Goal: Find specific page/section: Find specific page/section

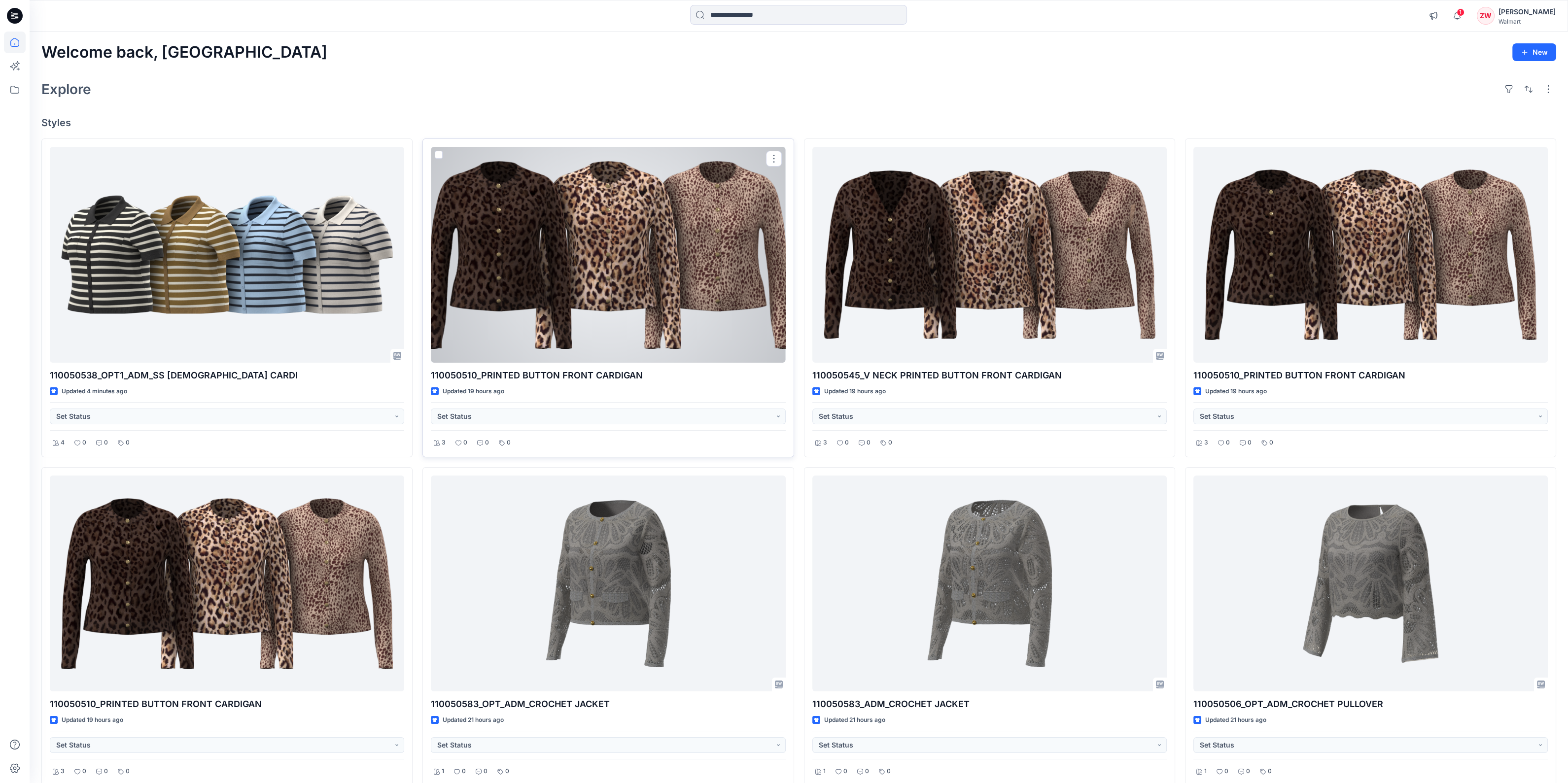
click at [646, 276] on div at bounding box center [608, 255] width 354 height 216
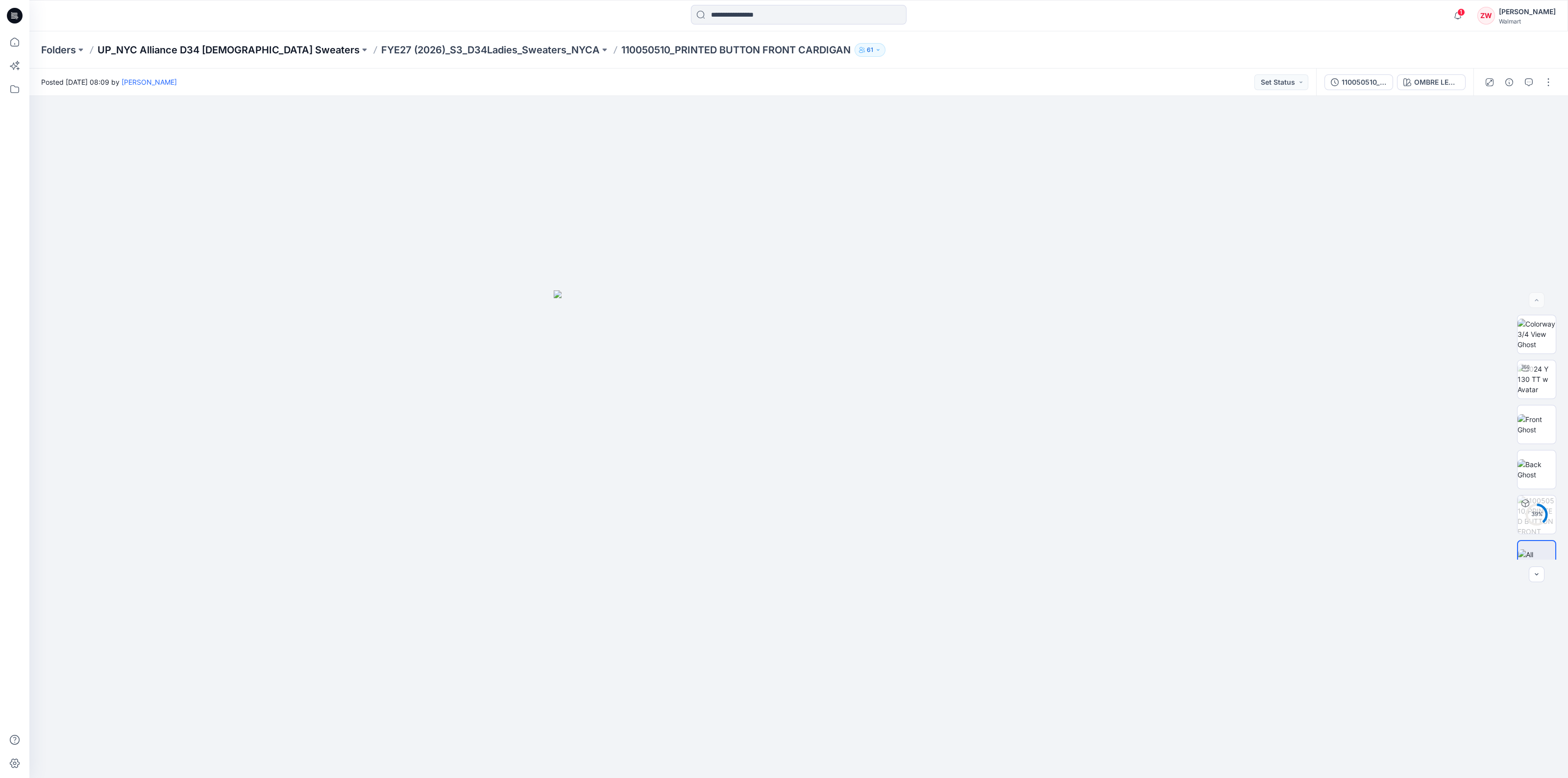
click at [165, 48] on p "UP_NYC Alliance D34 [DEMOGRAPHIC_DATA] Sweaters" at bounding box center [228, 50] width 262 height 14
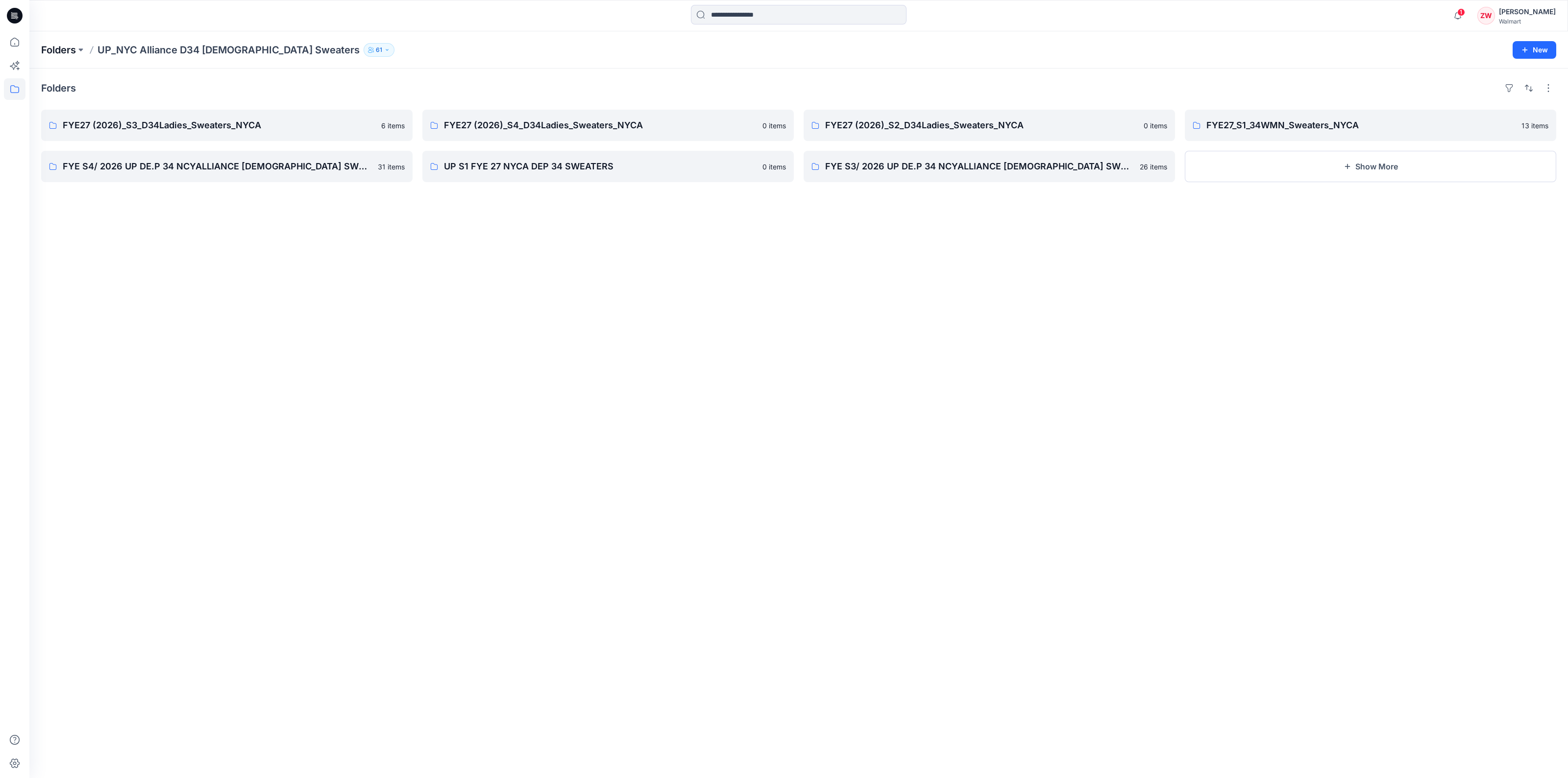
click at [64, 48] on p "Folders" at bounding box center [58, 50] width 35 height 14
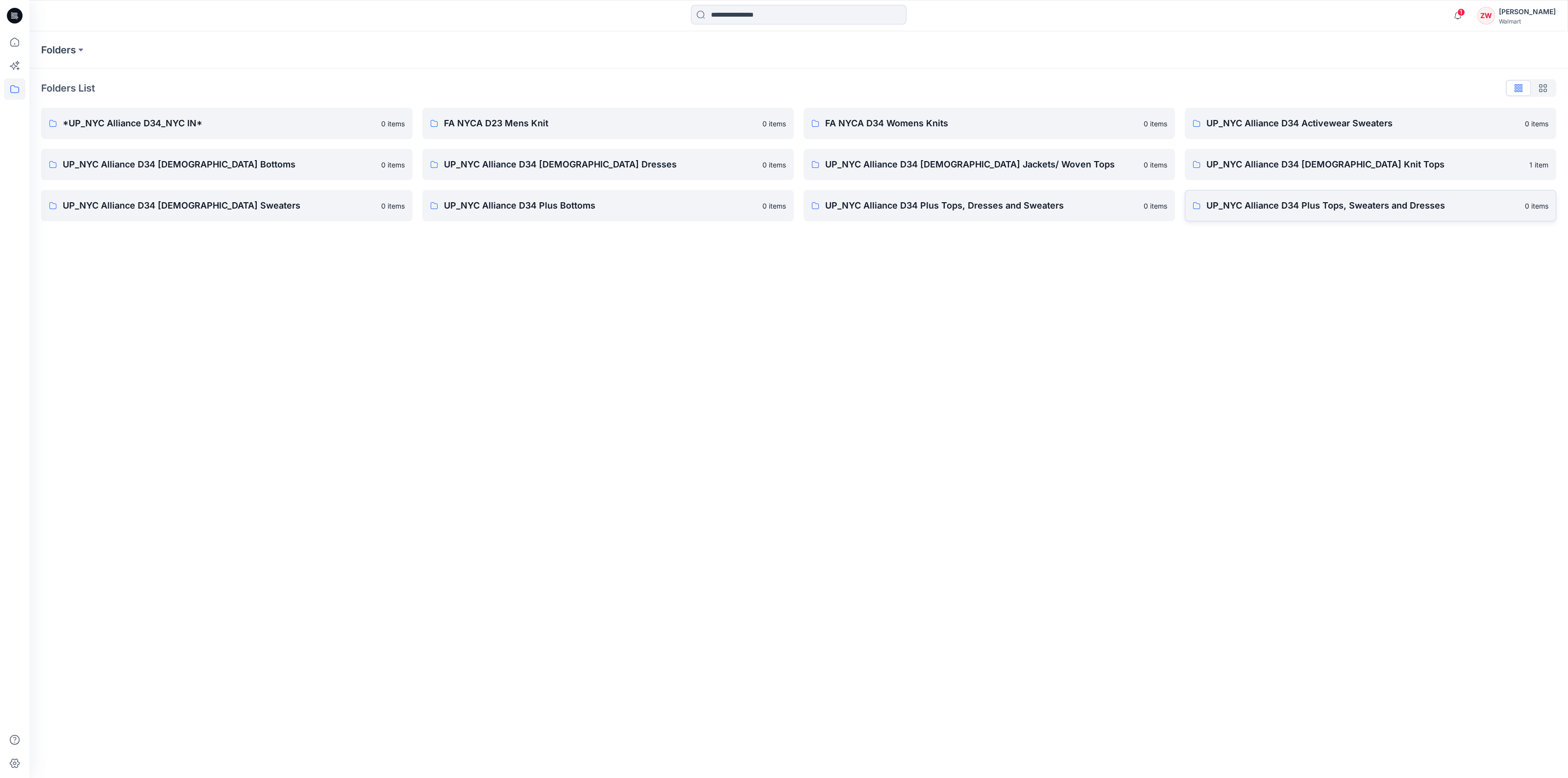
click at [1379, 211] on p "UP_NYC Alliance D34 Plus Tops, Sweaters and Dresses" at bounding box center [1363, 206] width 313 height 14
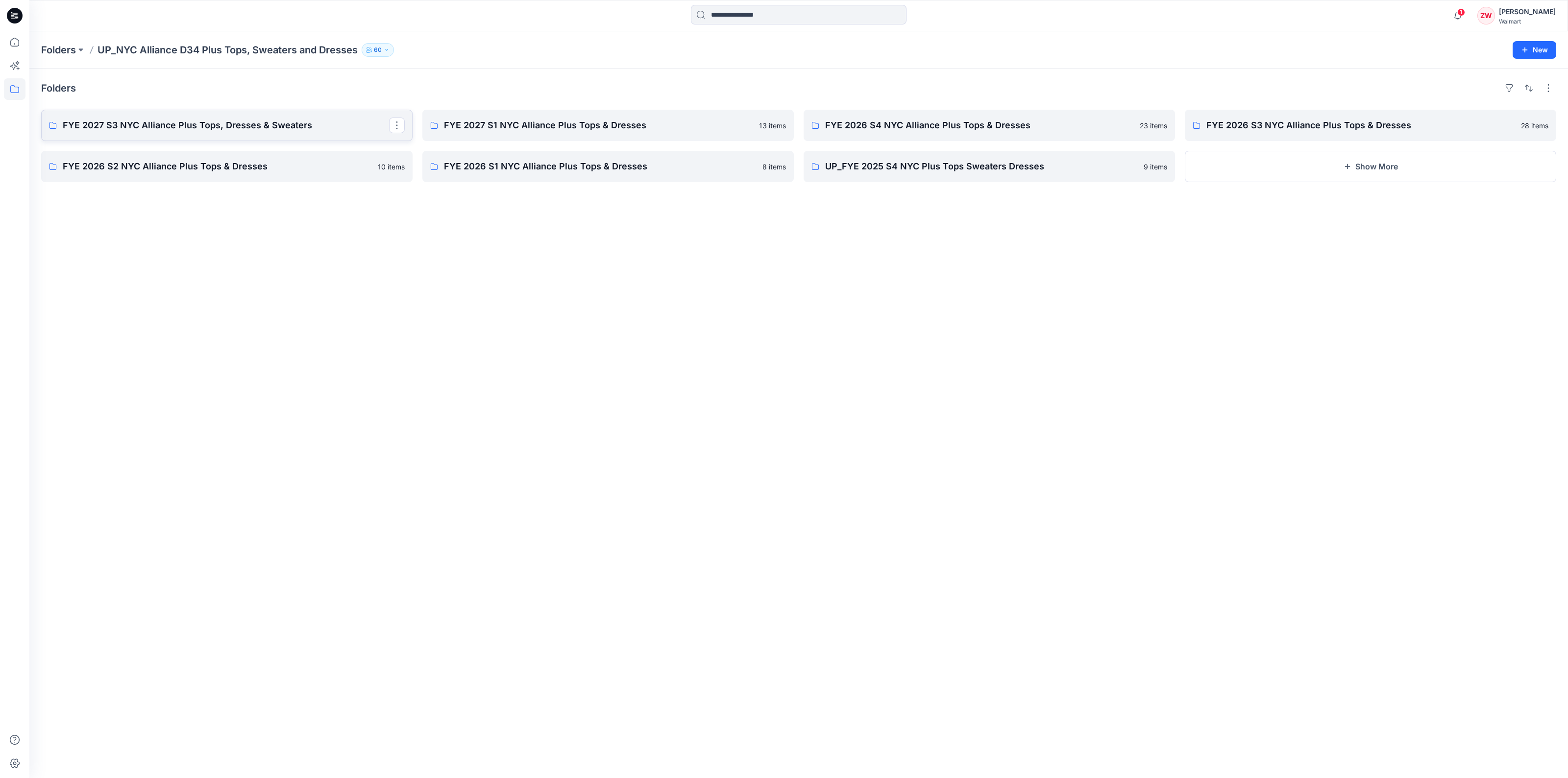
click at [248, 131] on p "FYE 2027 S3 NYC Alliance Plus Tops, Dresses & Sweaters" at bounding box center [226, 125] width 326 height 14
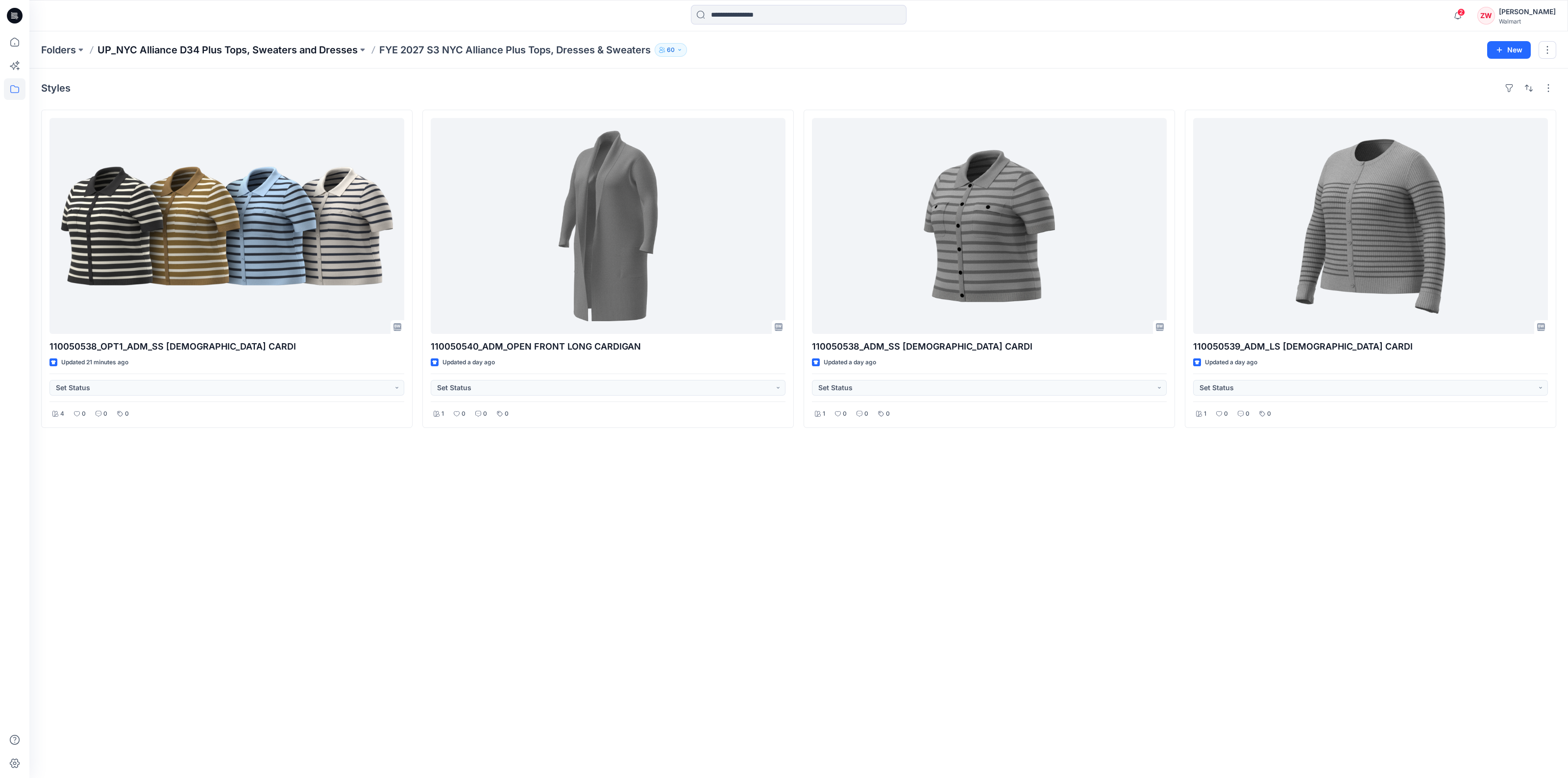
click at [324, 50] on p "UP_NYC Alliance D34 Plus Tops, Sweaters and Dresses" at bounding box center [228, 50] width 260 height 14
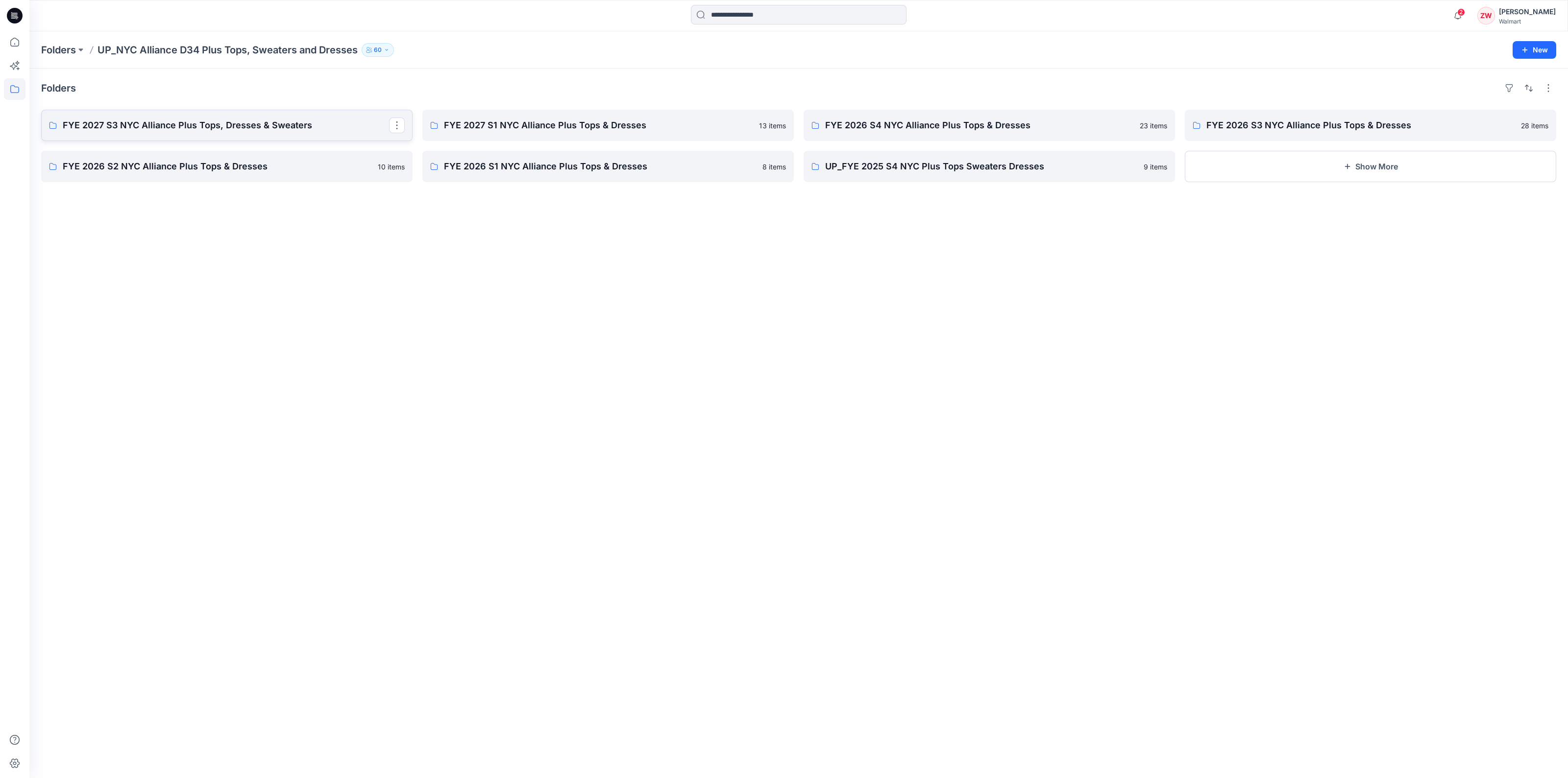
click at [207, 129] on p "FYE 2027 S3 NYC Alliance Plus Tops, Dresses & Sweaters" at bounding box center [226, 125] width 326 height 14
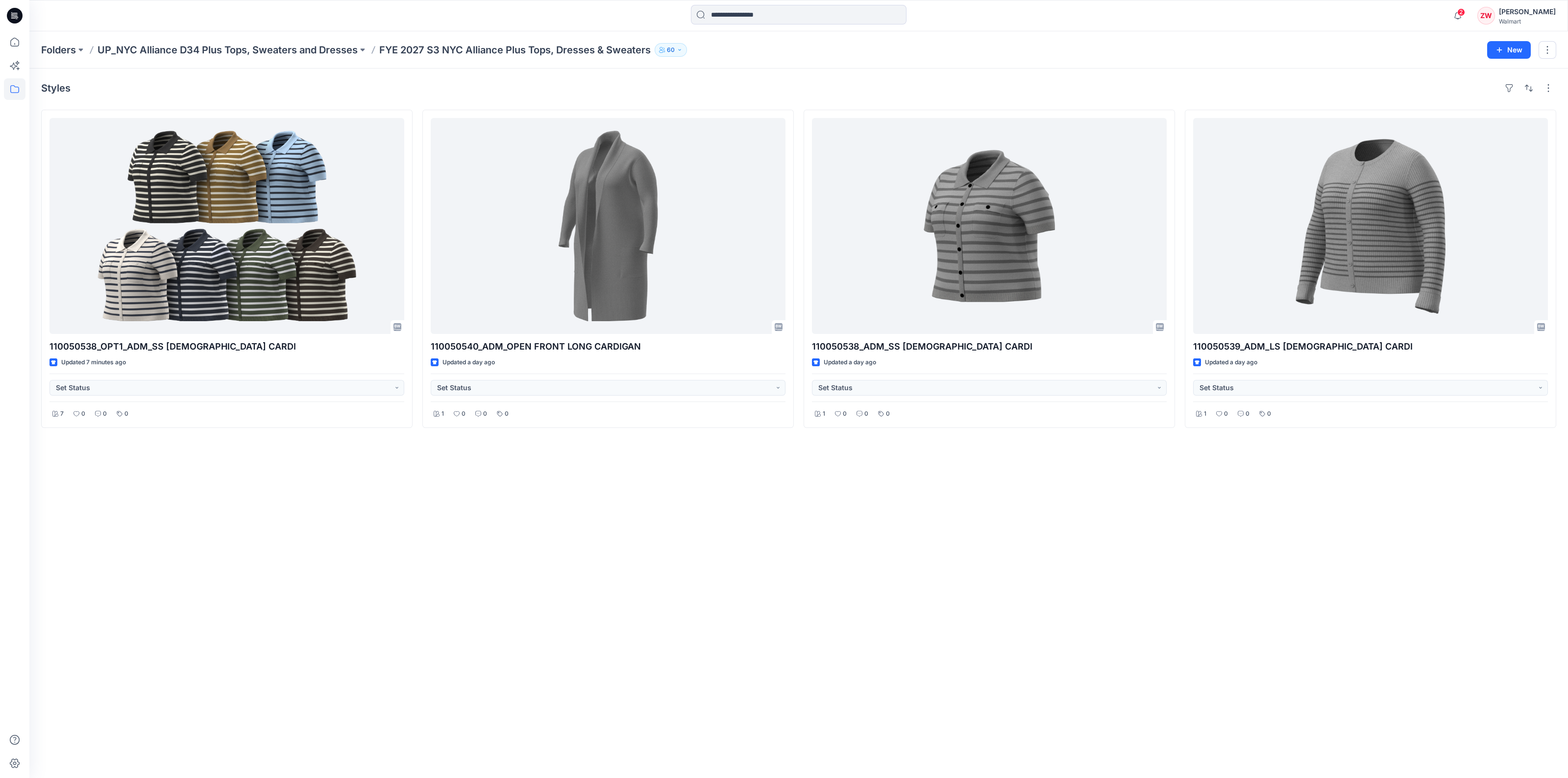
click at [371, 447] on div "Styles 110050538_OPT1_ADM_SS [DEMOGRAPHIC_DATA] CARDI Updated 7 minutes ago Set…" at bounding box center [798, 423] width 1538 height 710
